Goal: Check status: Check status

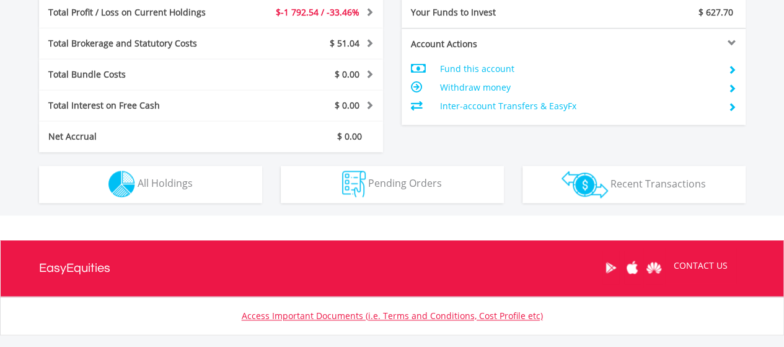
scroll to position [539, 0]
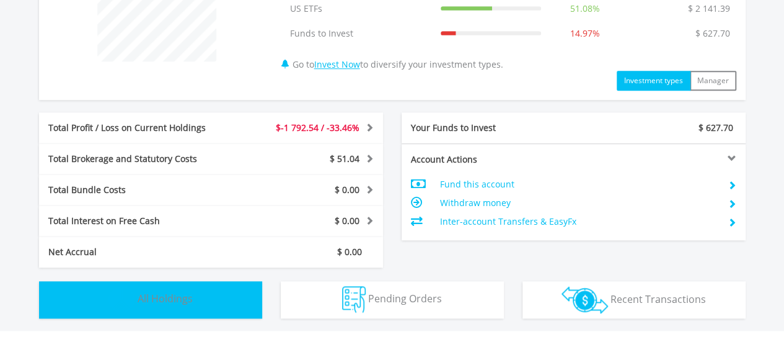
click at [175, 288] on button "Holdings All Holdings" at bounding box center [150, 299] width 223 height 37
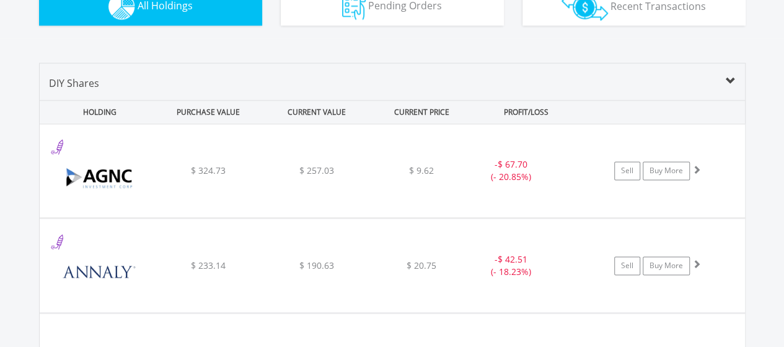
scroll to position [832, 0]
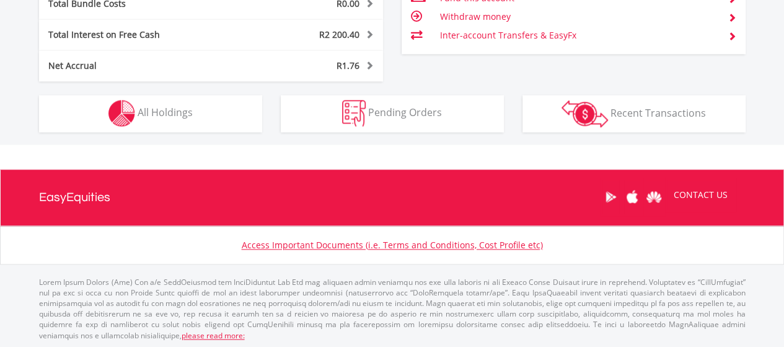
scroll to position [119, 236]
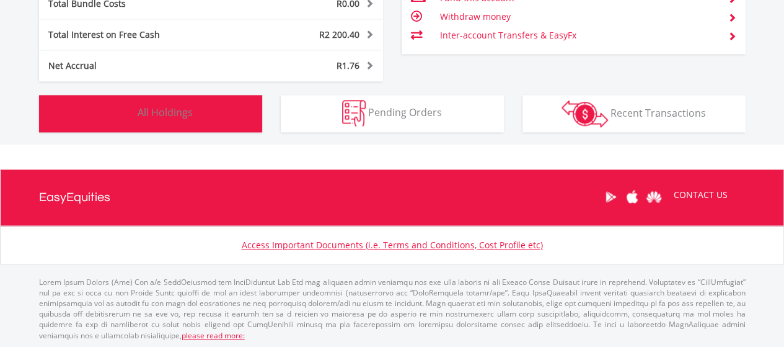
click at [181, 110] on span "All Holdings" at bounding box center [165, 112] width 55 height 14
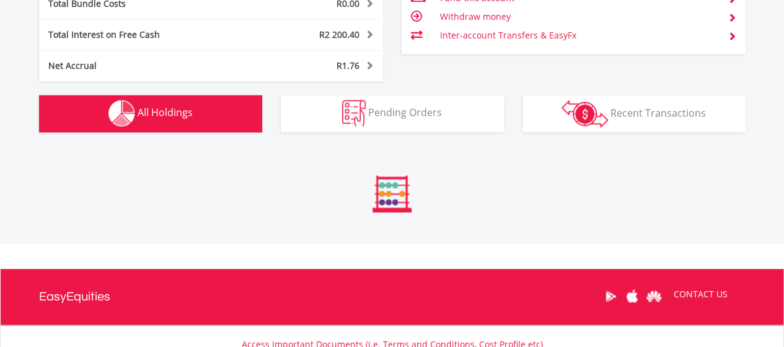
scroll to position [944, 0]
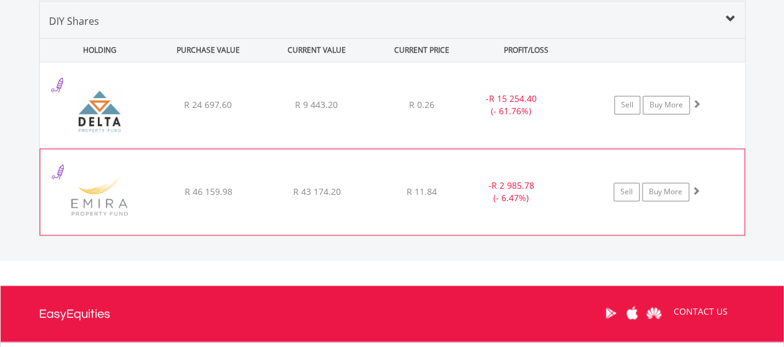
click at [358, 148] on div "﻿ Emira Property Fund R 46 159.98 R 43 174.20 R 11.84 - R 2 985.78 (- 6.47%) Se…" at bounding box center [393, 105] width 706 height 86
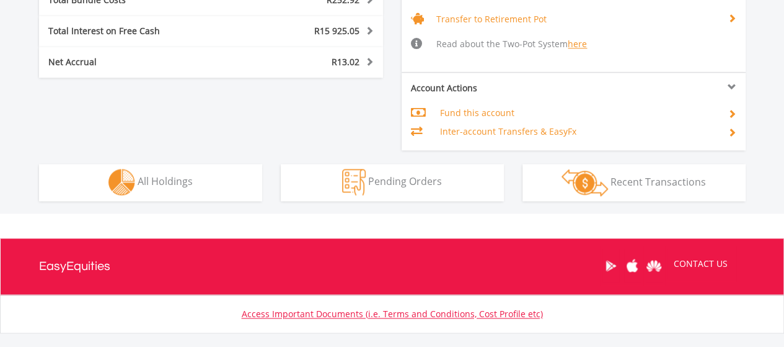
scroll to position [806, 0]
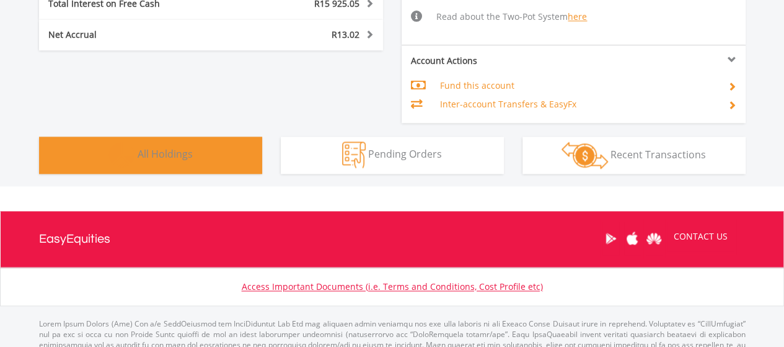
click at [149, 154] on span "All Holdings" at bounding box center [165, 154] width 55 height 14
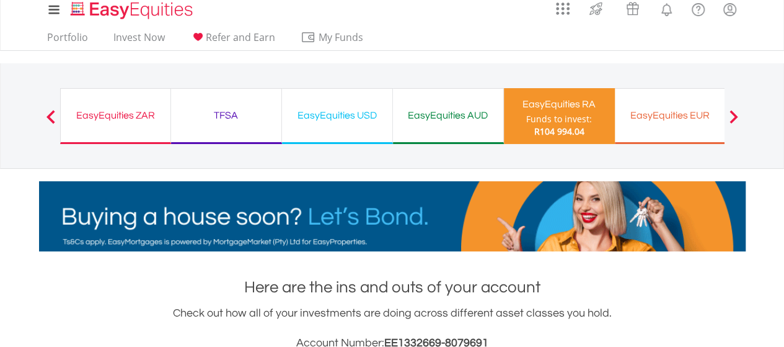
scroll to position [0, 0]
